Goal: Information Seeking & Learning: Learn about a topic

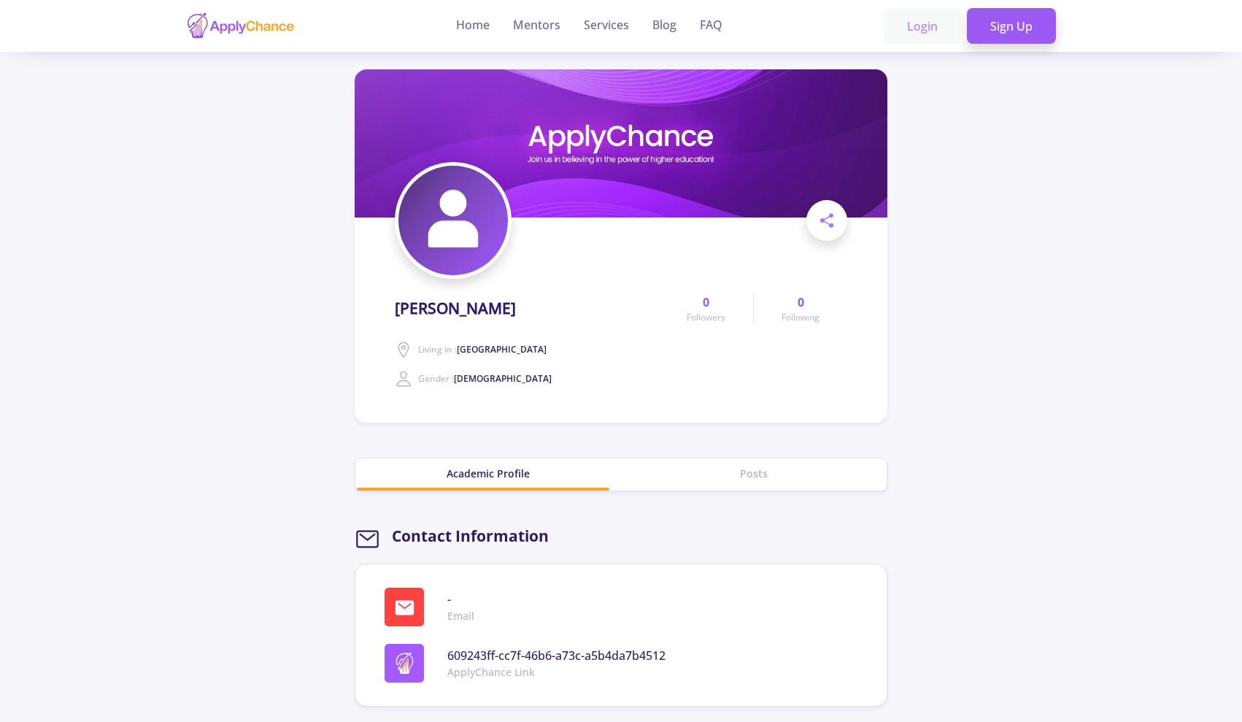
click at [940, 24] on link "Login" at bounding box center [922, 26] width 77 height 36
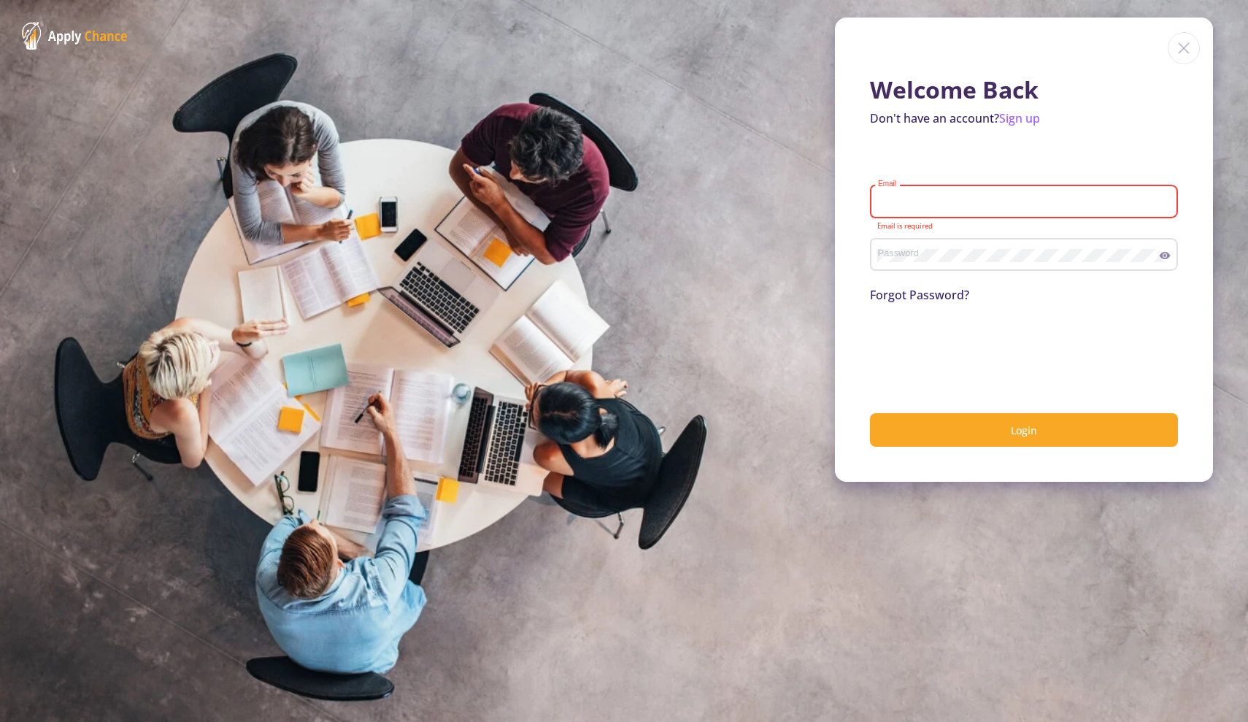
type input "nstrnmirzayi1996@gmail.com"
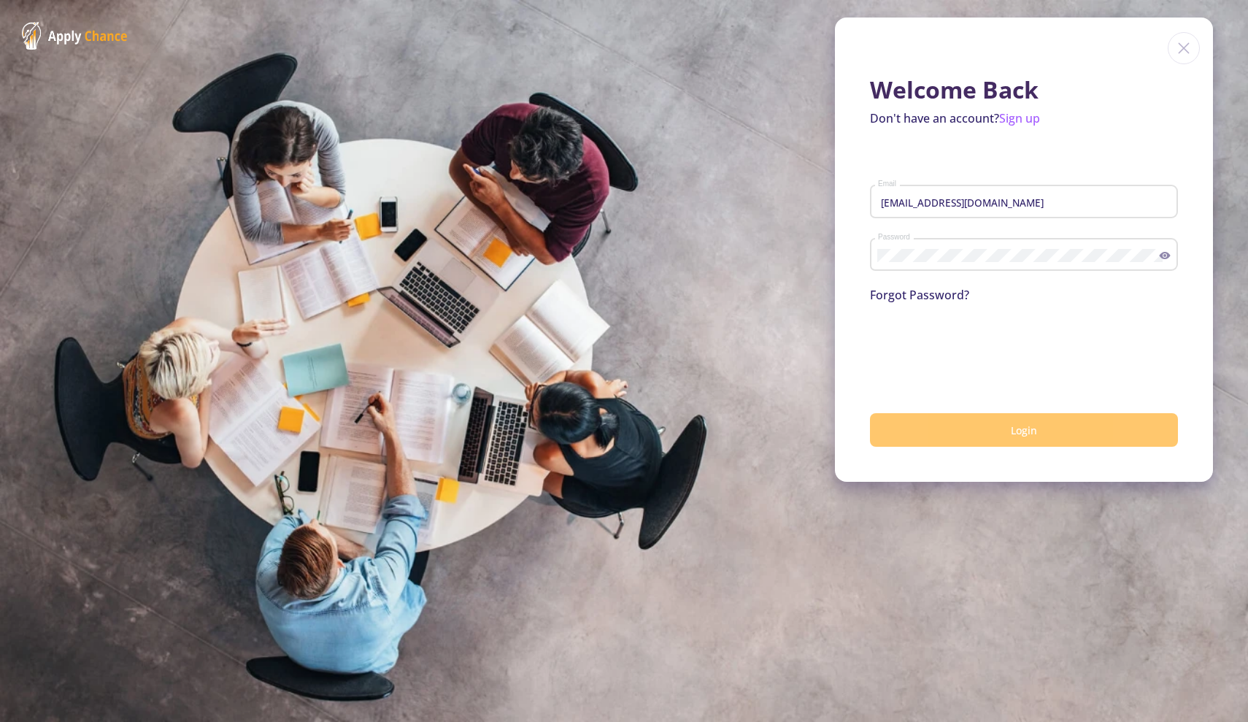
click at [907, 422] on button "Login" at bounding box center [1024, 430] width 308 height 34
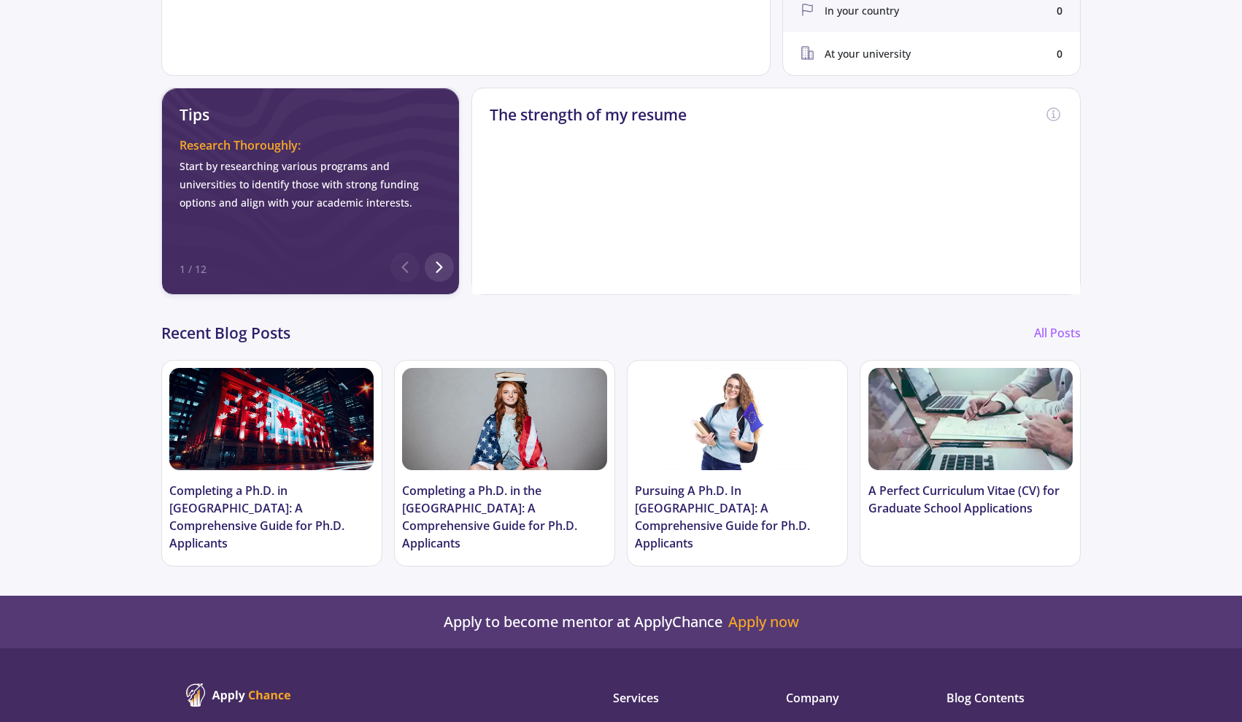
scroll to position [620, 0]
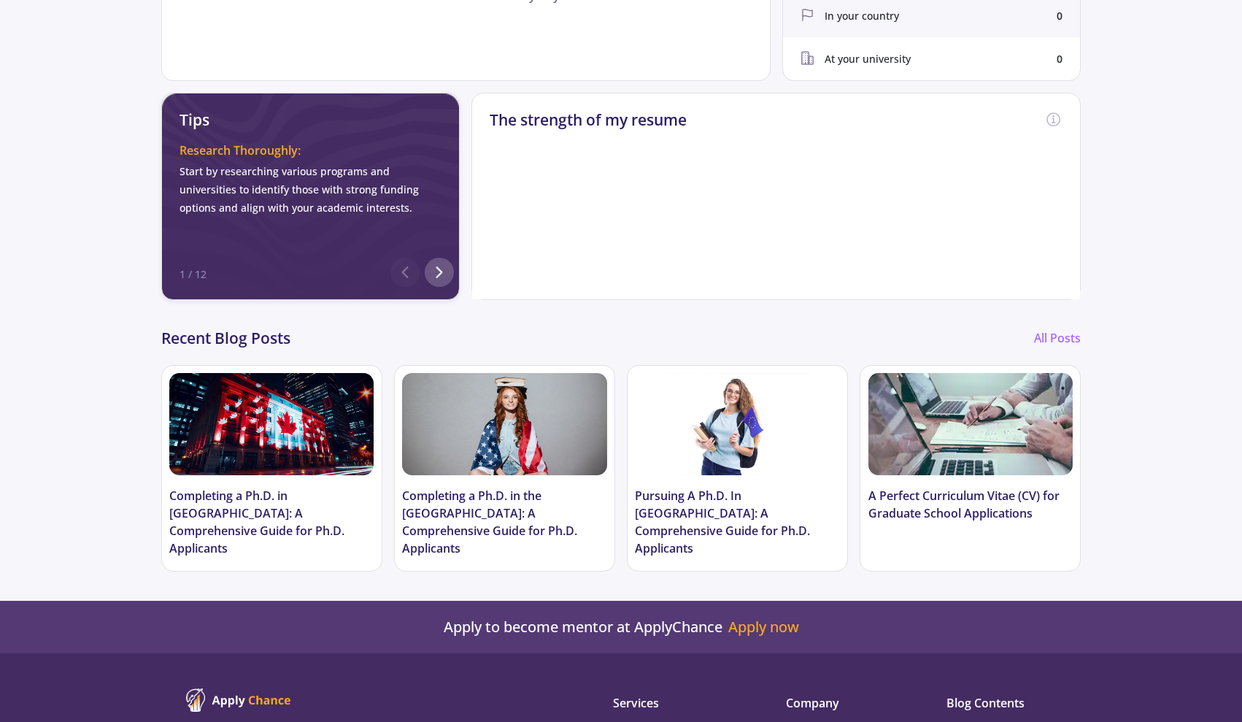
click at [450, 265] on div at bounding box center [439, 272] width 29 height 29
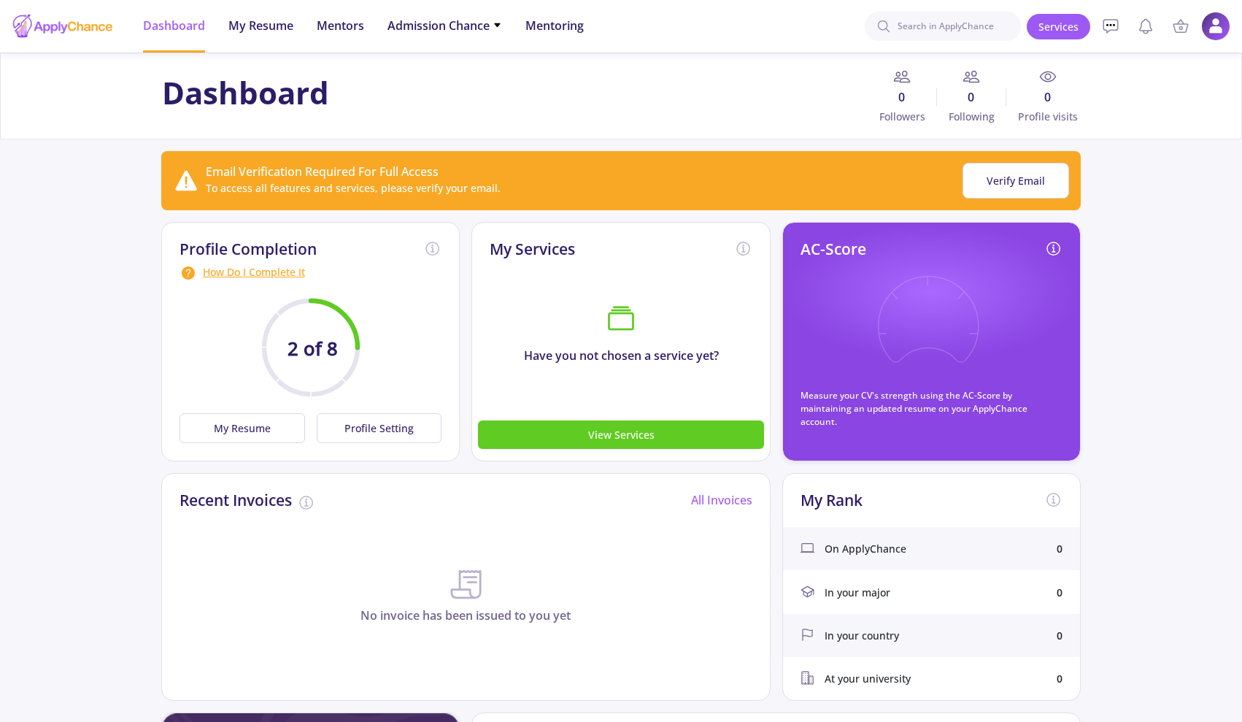
scroll to position [0, 0]
click at [419, 28] on span "Admission Chance" at bounding box center [445, 26] width 115 height 18
click at [961, 33] on input at bounding box center [943, 26] width 156 height 29
type input "NASTARAN"
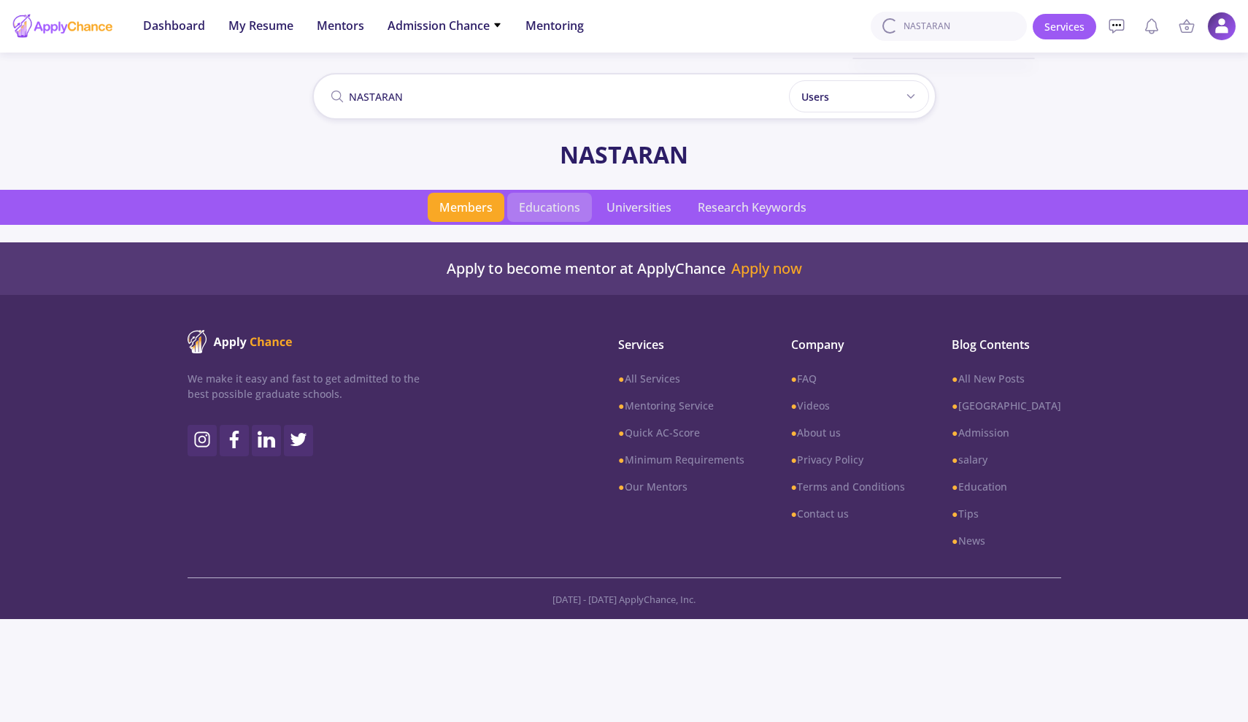
click at [568, 199] on span "Educations" at bounding box center [549, 207] width 85 height 29
click at [635, 204] on span "Universities" at bounding box center [639, 207] width 88 height 29
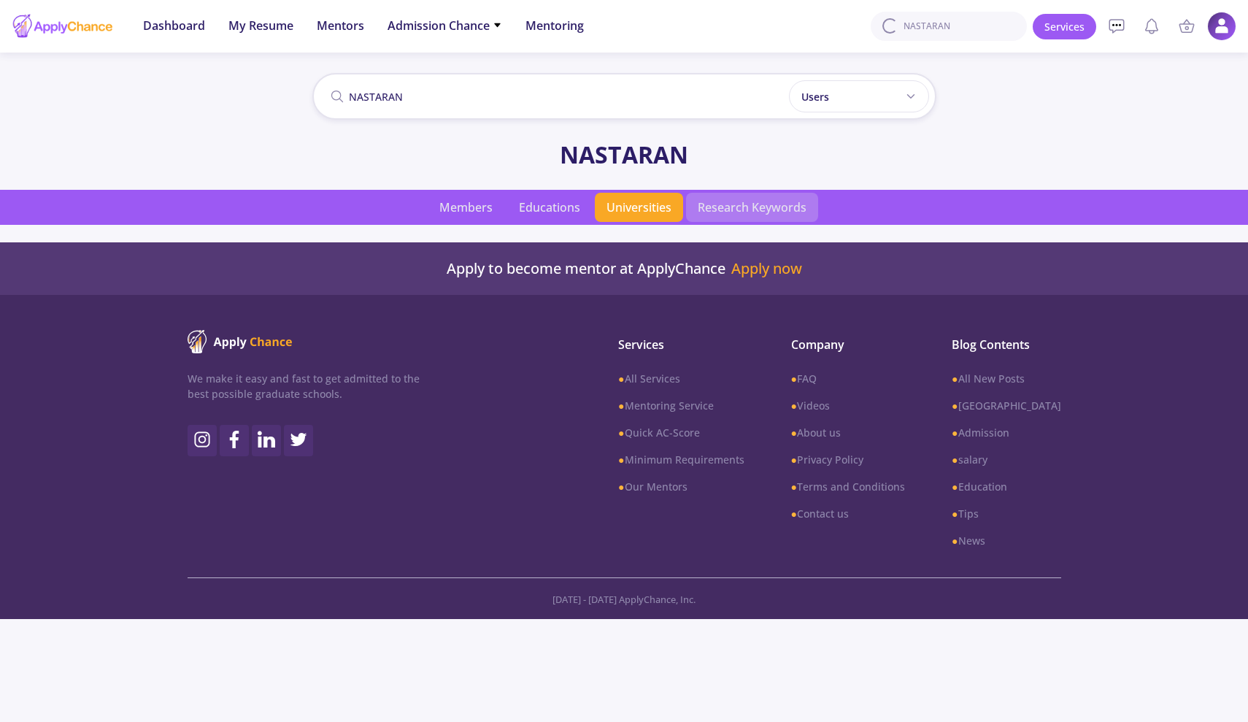
click at [729, 201] on span "Research Keywords" at bounding box center [752, 207] width 132 height 29
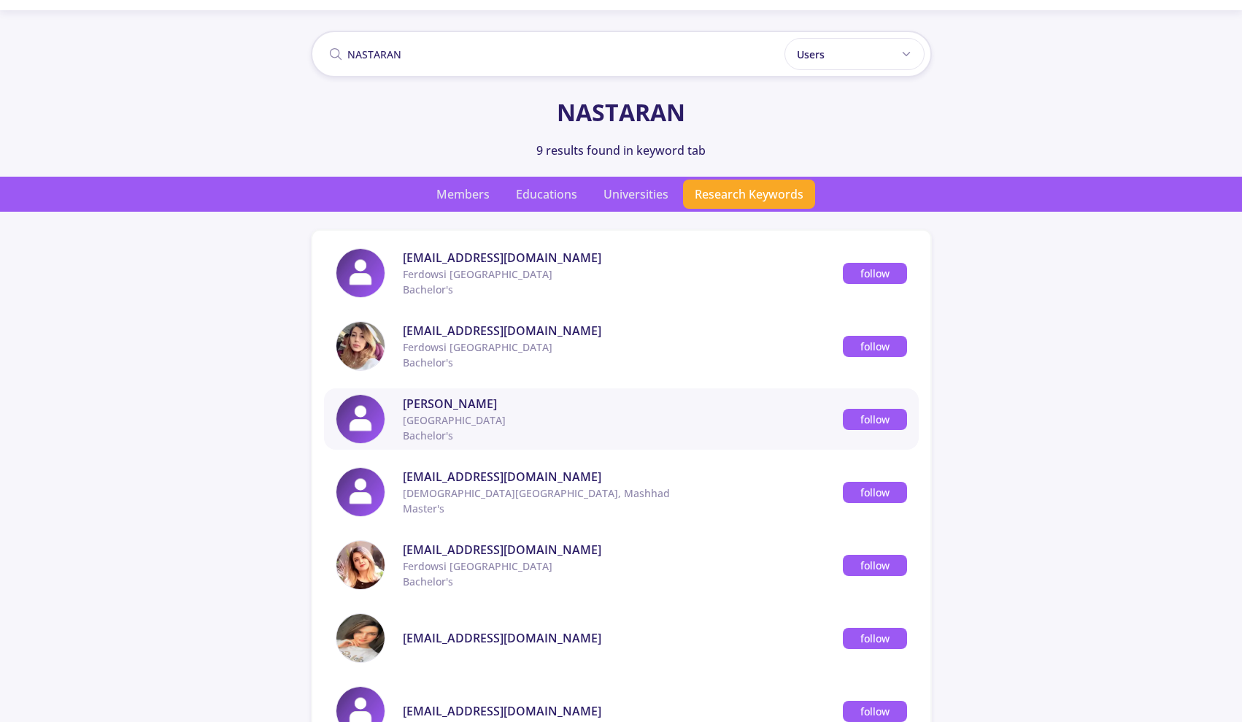
scroll to position [38, 0]
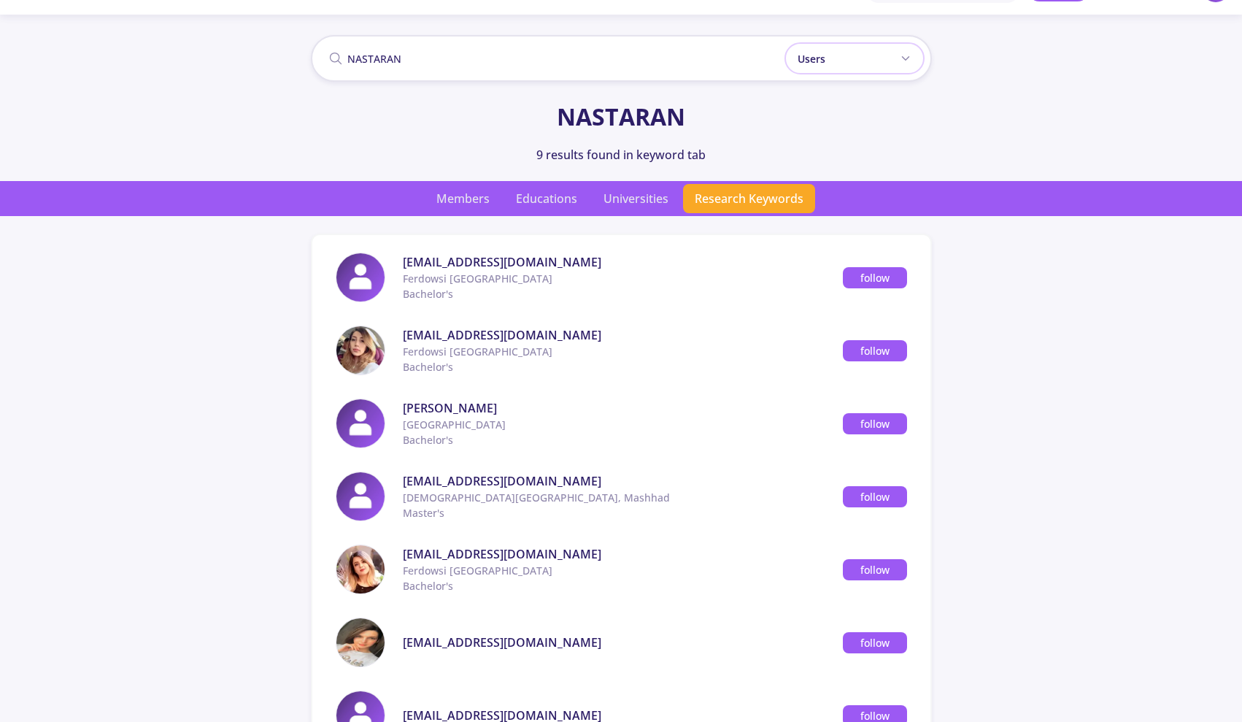
click at [827, 53] on div "Users" at bounding box center [855, 58] width 140 height 32
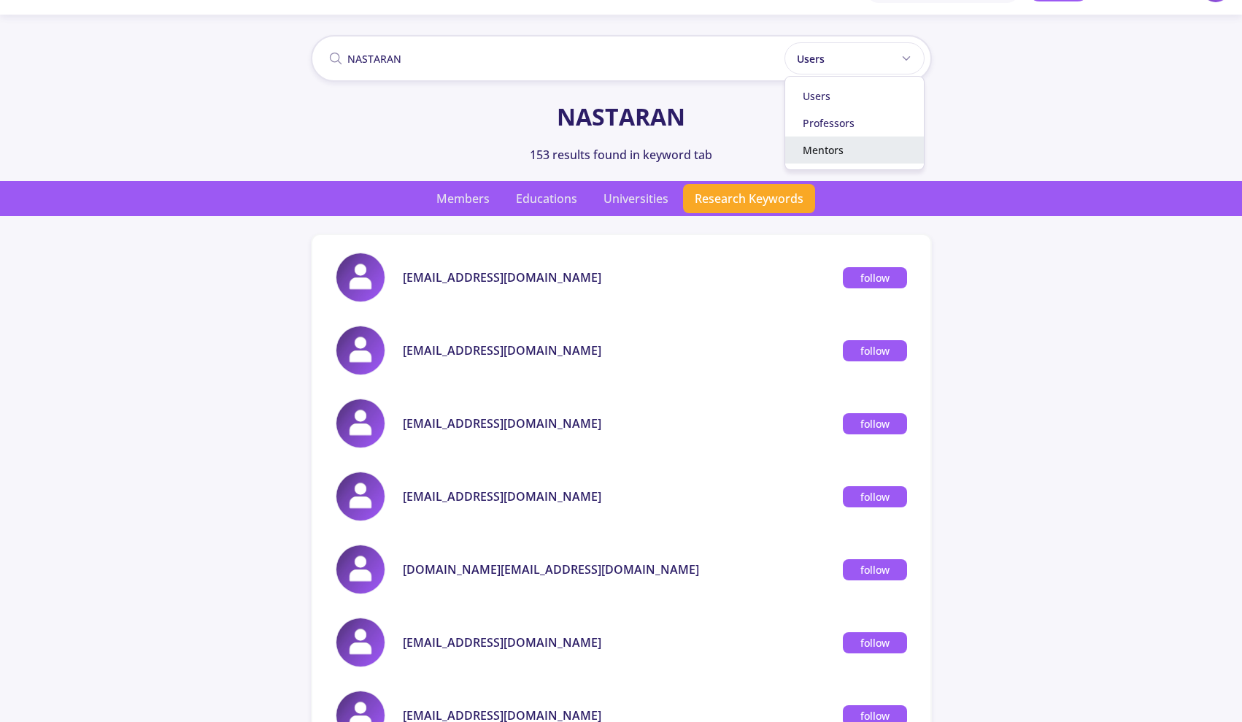
click at [819, 155] on div "Mentors" at bounding box center [854, 150] width 139 height 27
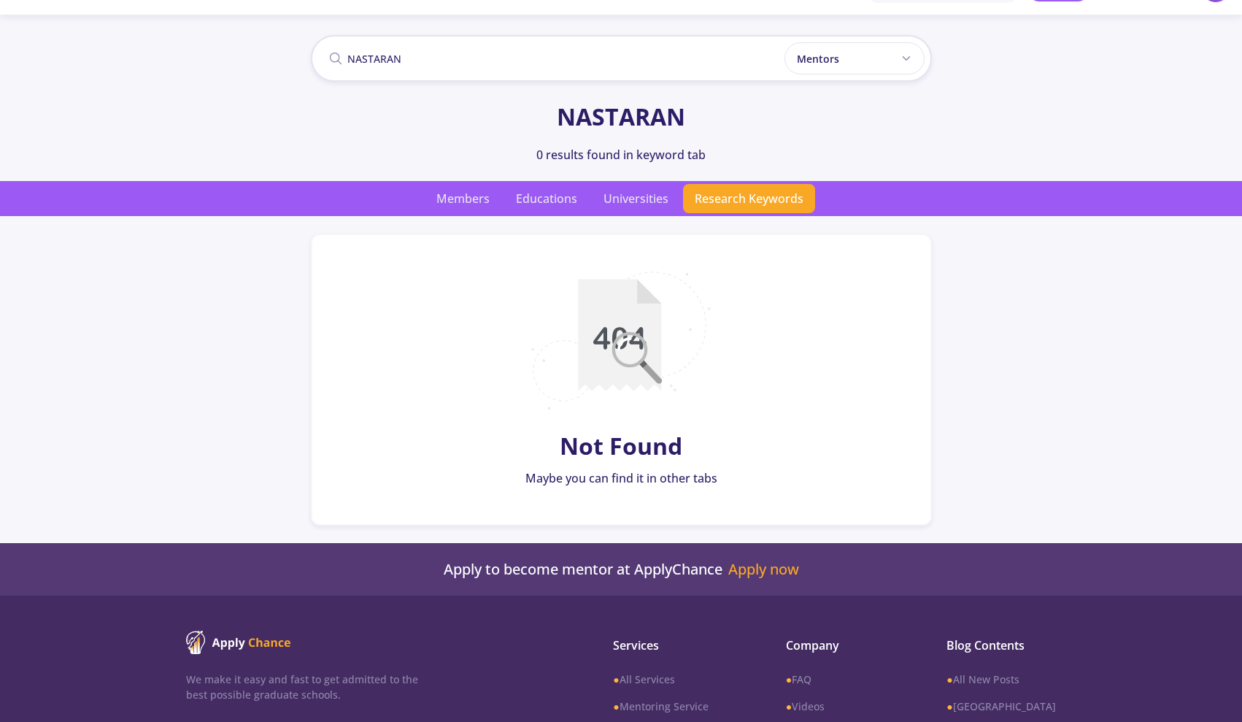
click at [483, 40] on input "NASTARAN" at bounding box center [621, 58] width 621 height 47
click at [483, 42] on input "NASTARAN" at bounding box center [621, 58] width 621 height 47
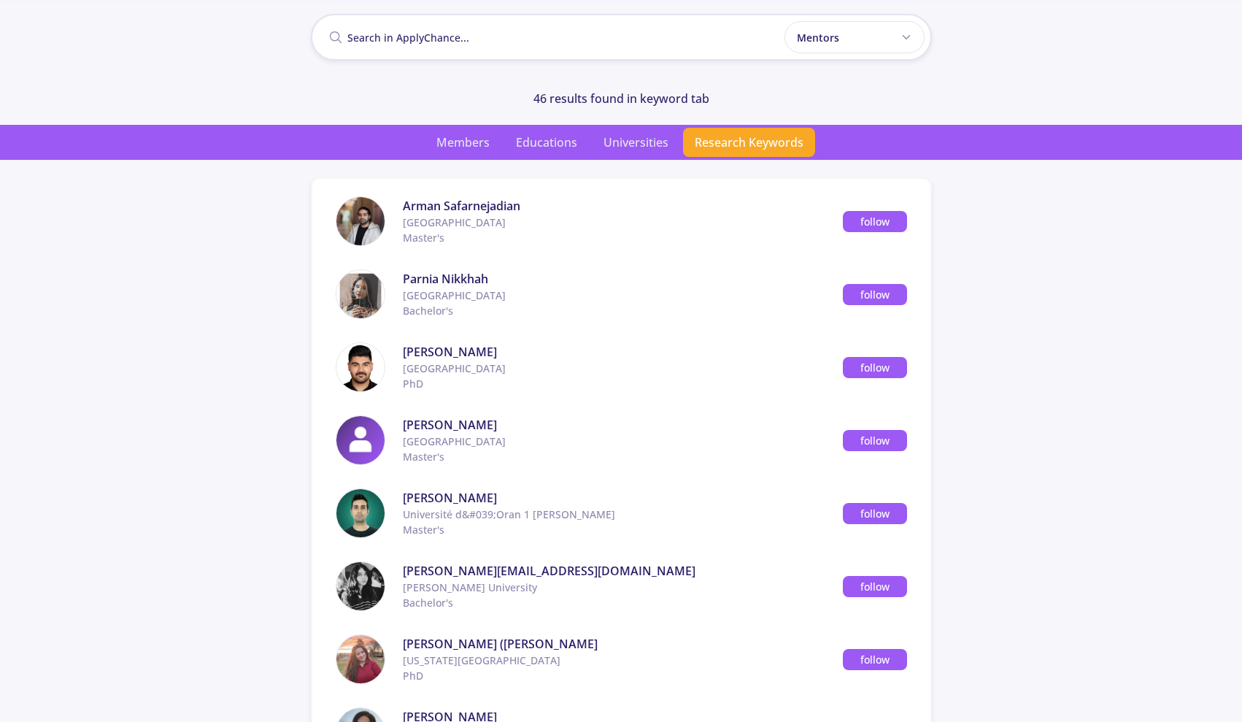
scroll to position [59, 0]
click at [616, 147] on span "Universities" at bounding box center [636, 142] width 88 height 29
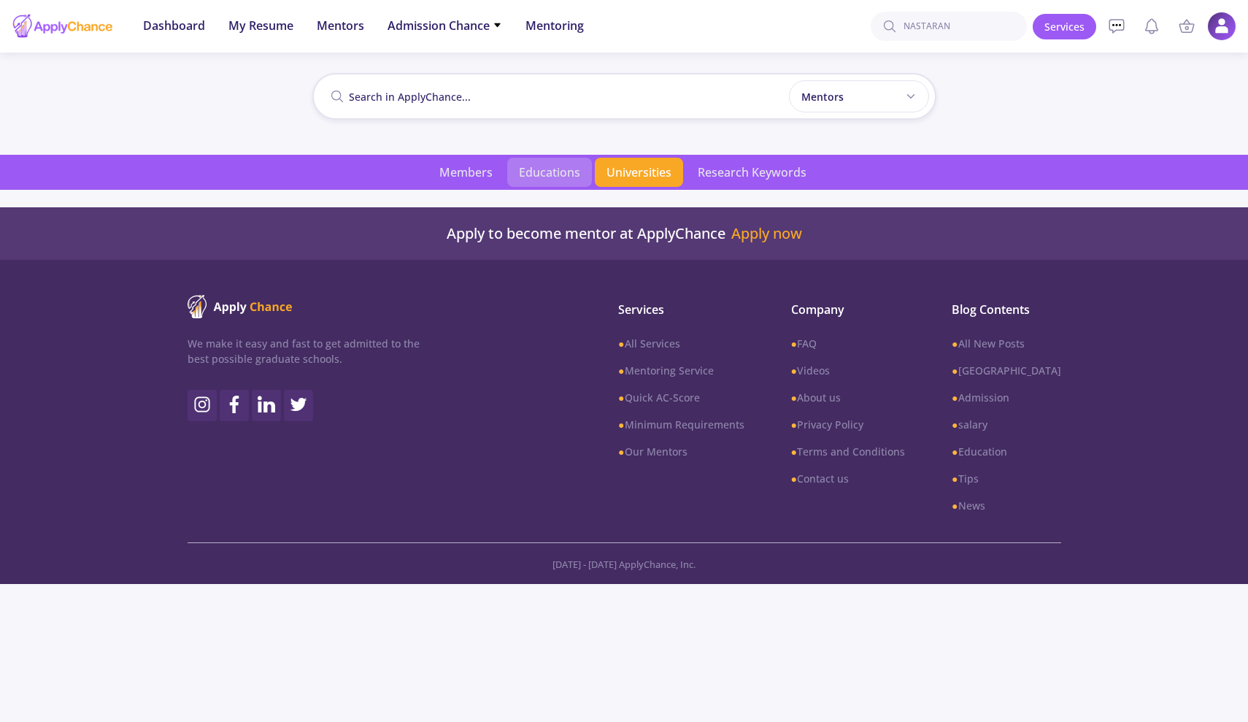
click at [534, 174] on span "Educations" at bounding box center [549, 172] width 85 height 29
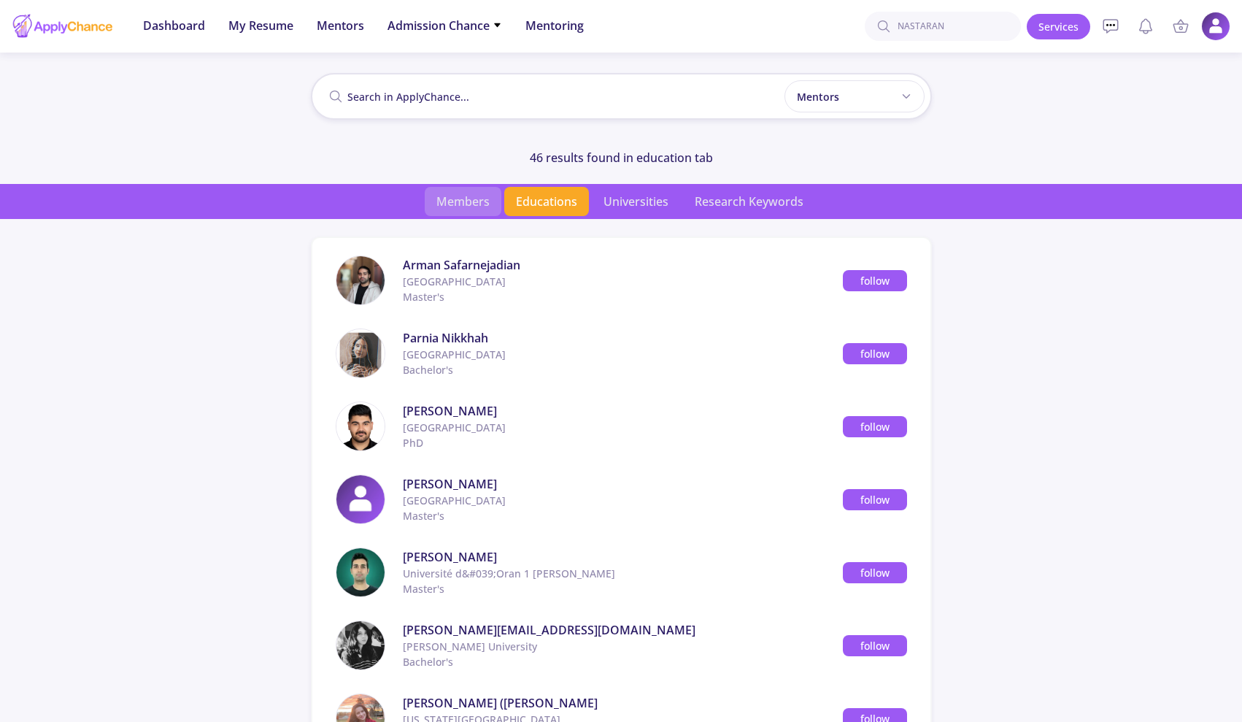
click at [487, 201] on span "Members" at bounding box center [463, 201] width 77 height 29
click at [1223, 28] on img at bounding box center [1216, 26] width 28 height 28
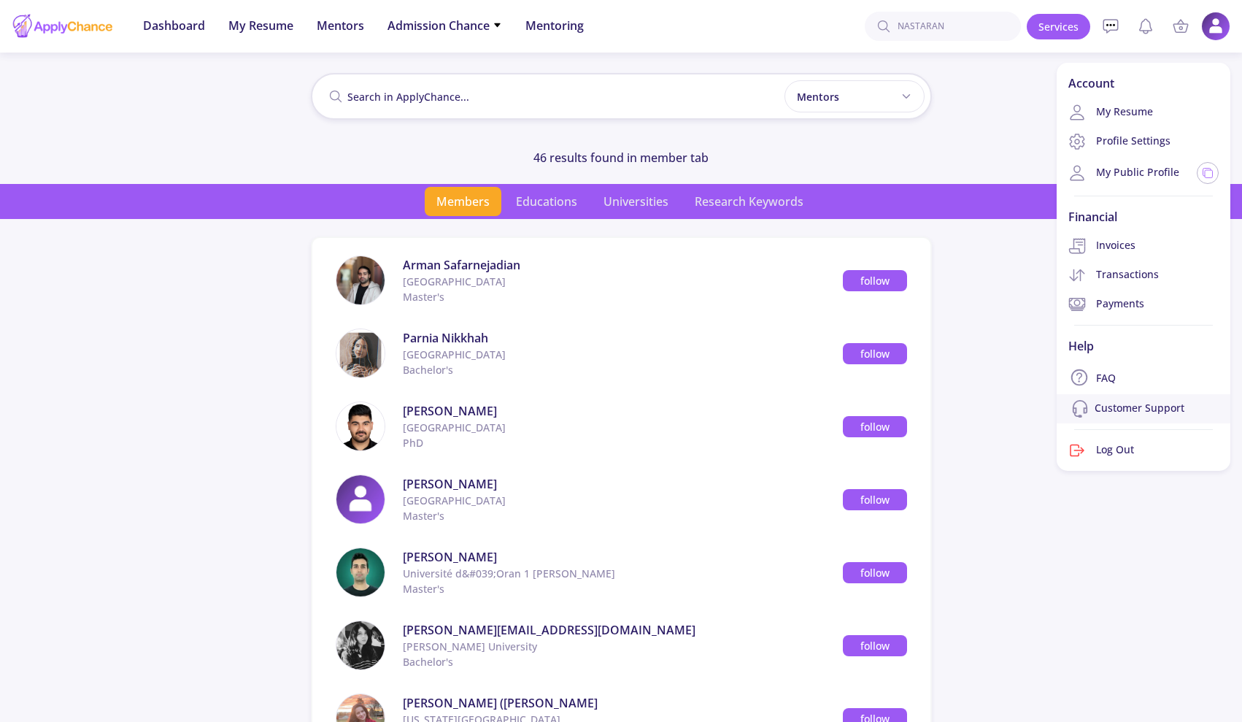
click at [1119, 409] on link "Customer Support" at bounding box center [1144, 408] width 174 height 29
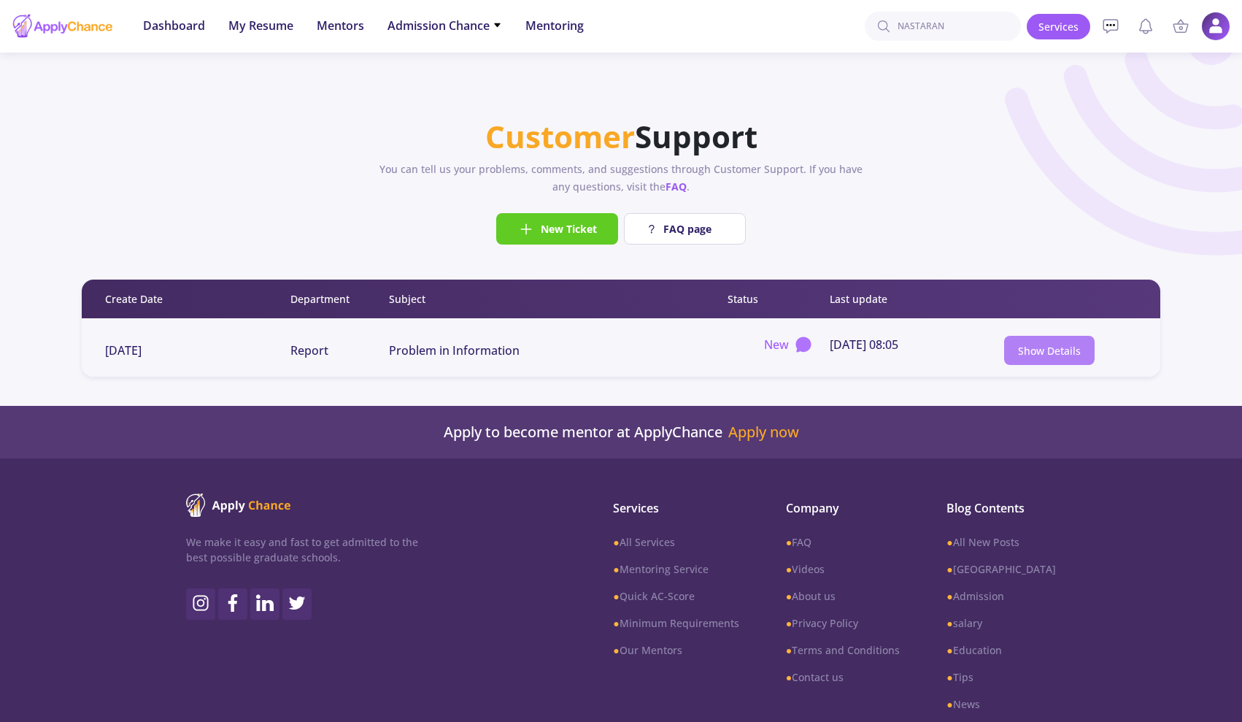
click at [1022, 355] on link "Show Details" at bounding box center [1049, 351] width 63 height 14
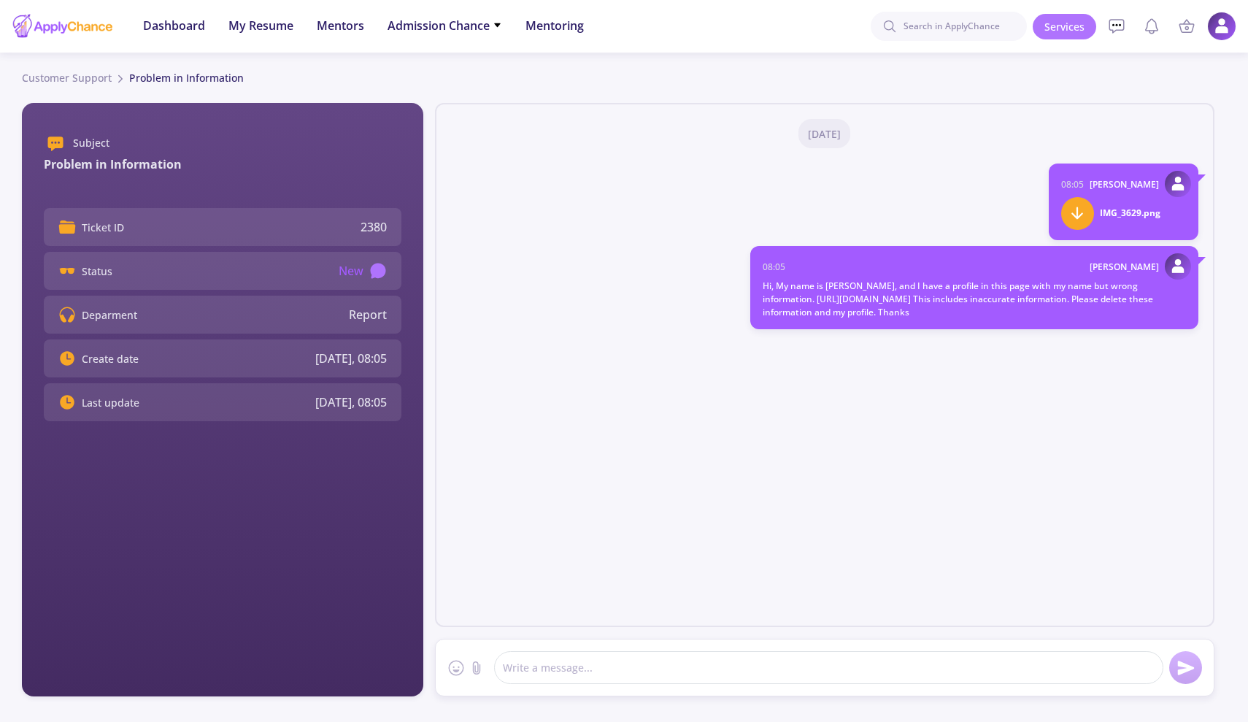
click at [1069, 23] on link "Services" at bounding box center [1065, 27] width 64 height 26
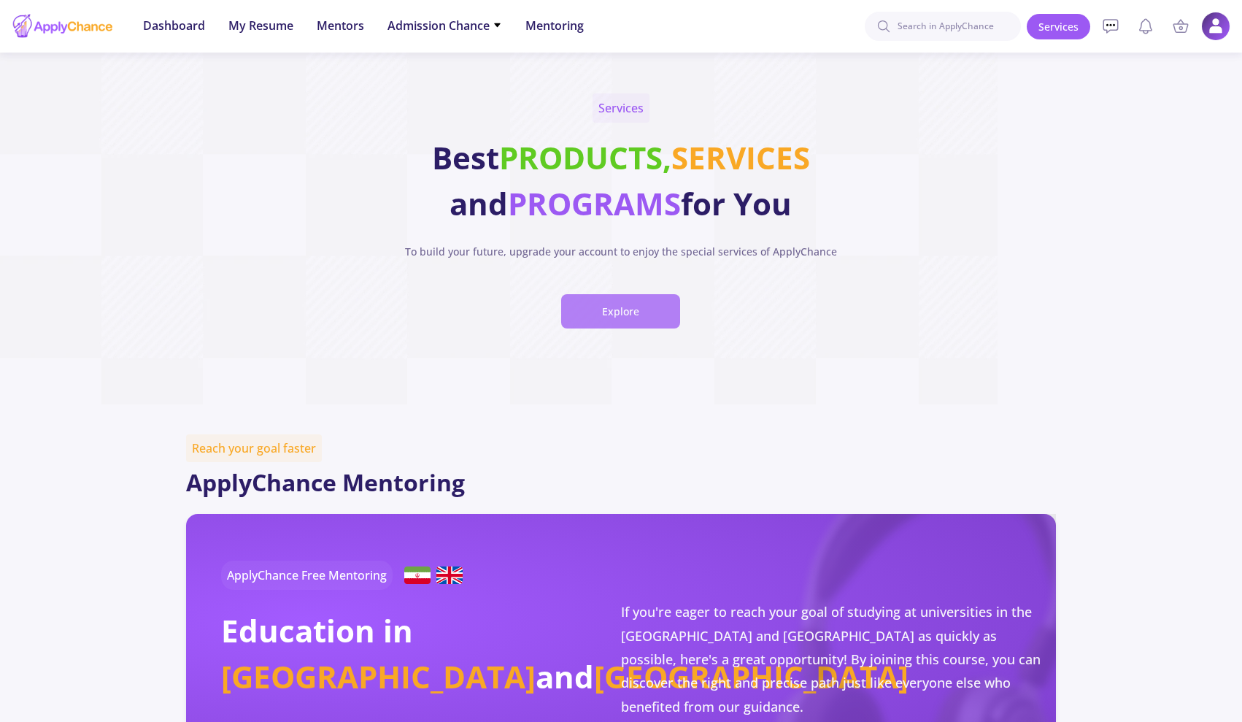
click at [639, 312] on button "Explore" at bounding box center [620, 311] width 119 height 34
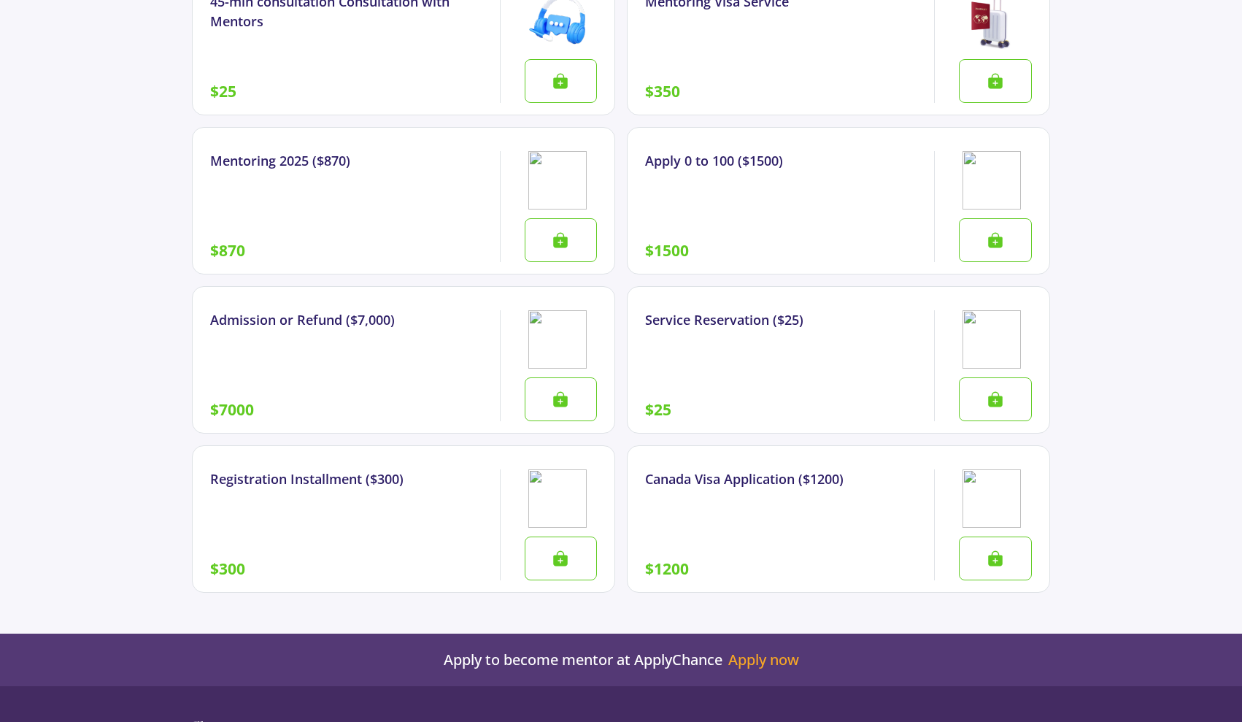
scroll to position [1963, 0]
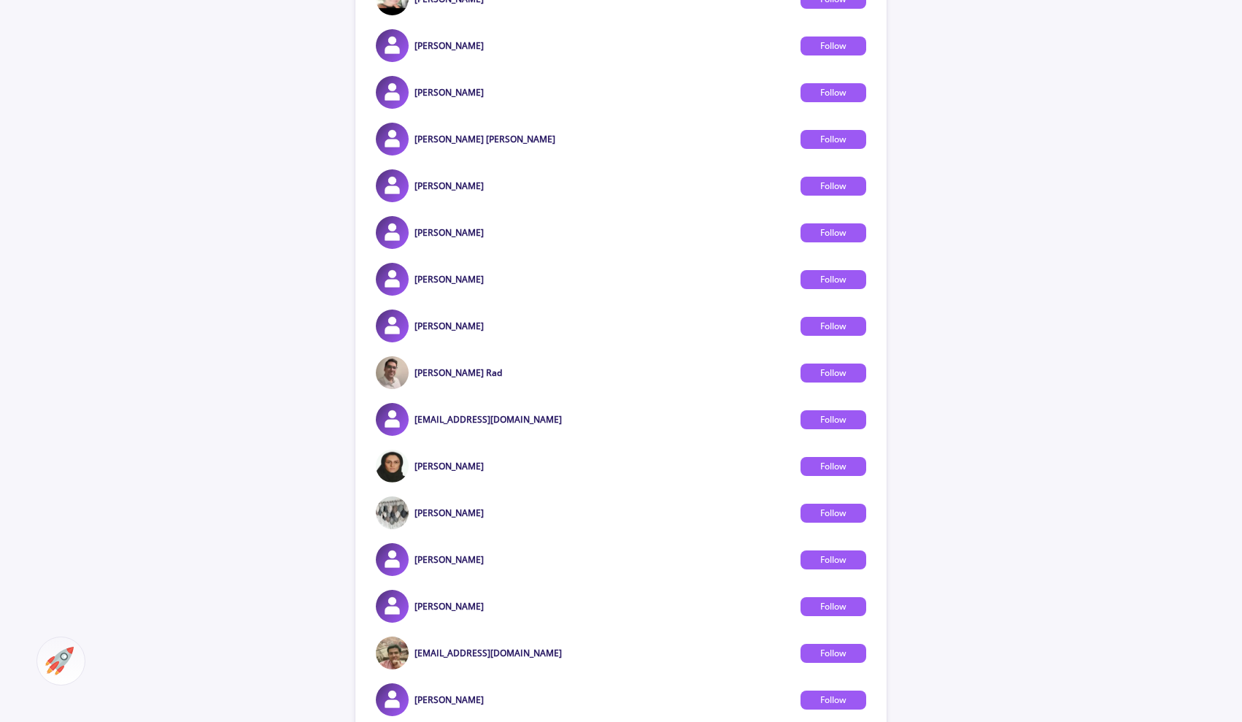
scroll to position [4213, 0]
